Goal: Navigation & Orientation: Find specific page/section

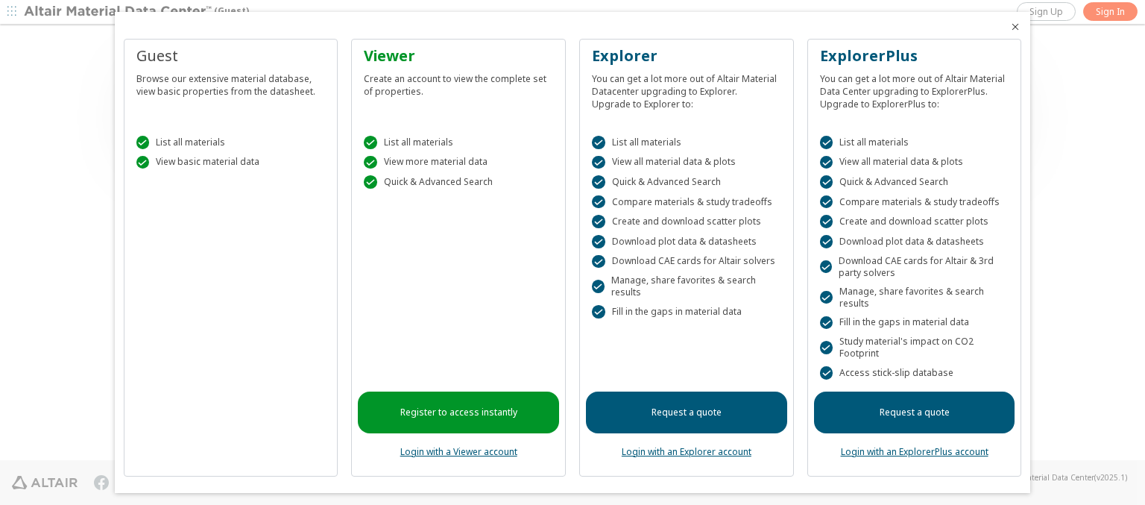
click at [1009, 27] on icon "Close" at bounding box center [1015, 27] width 12 height 12
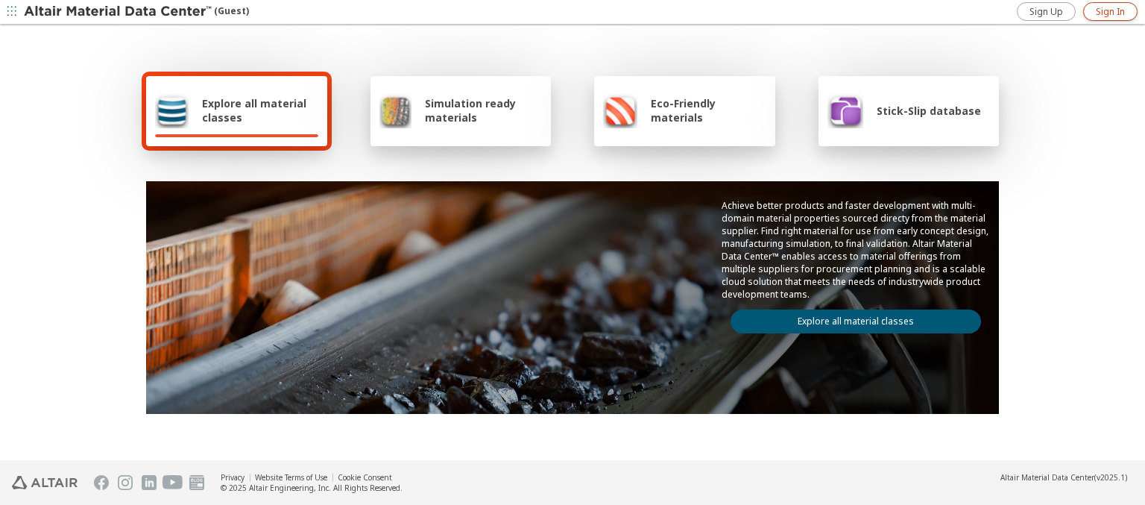
click at [1110, 11] on span "Sign In" at bounding box center [1110, 12] width 29 height 12
click at [119, 12] on img at bounding box center [119, 11] width 190 height 15
click at [254, 110] on span "Explore all material classes" at bounding box center [260, 110] width 116 height 28
click at [850, 318] on link "Explore all material classes" at bounding box center [856, 321] width 250 height 24
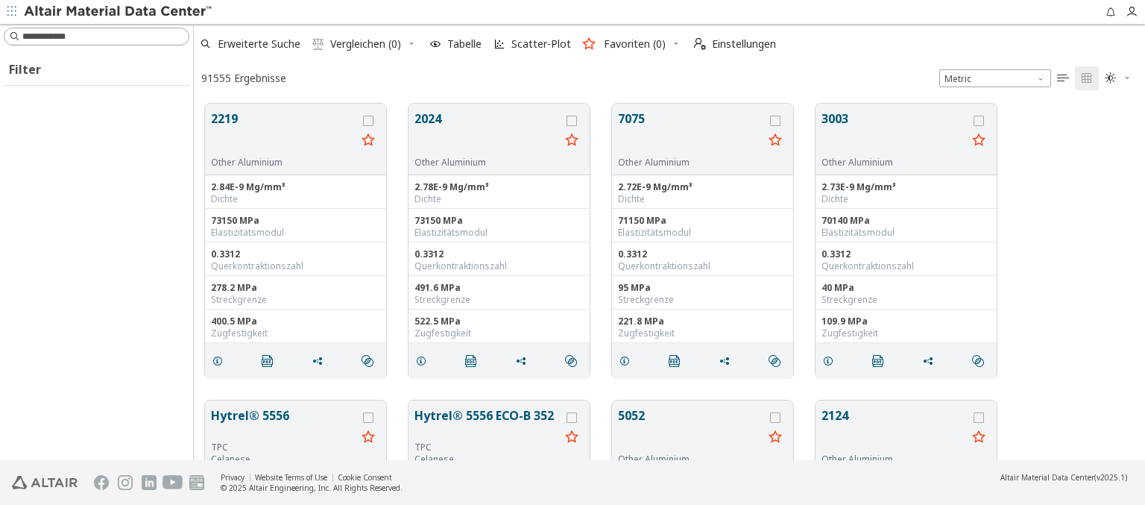
scroll to position [356, 939]
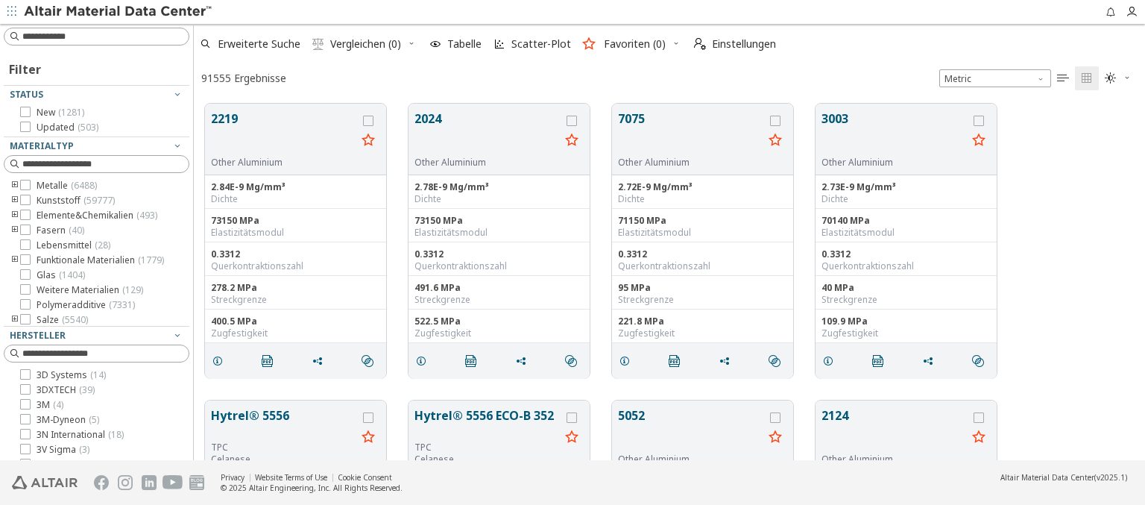
click at [119, 12] on img at bounding box center [119, 11] width 190 height 15
